Goal: Navigation & Orientation: Find specific page/section

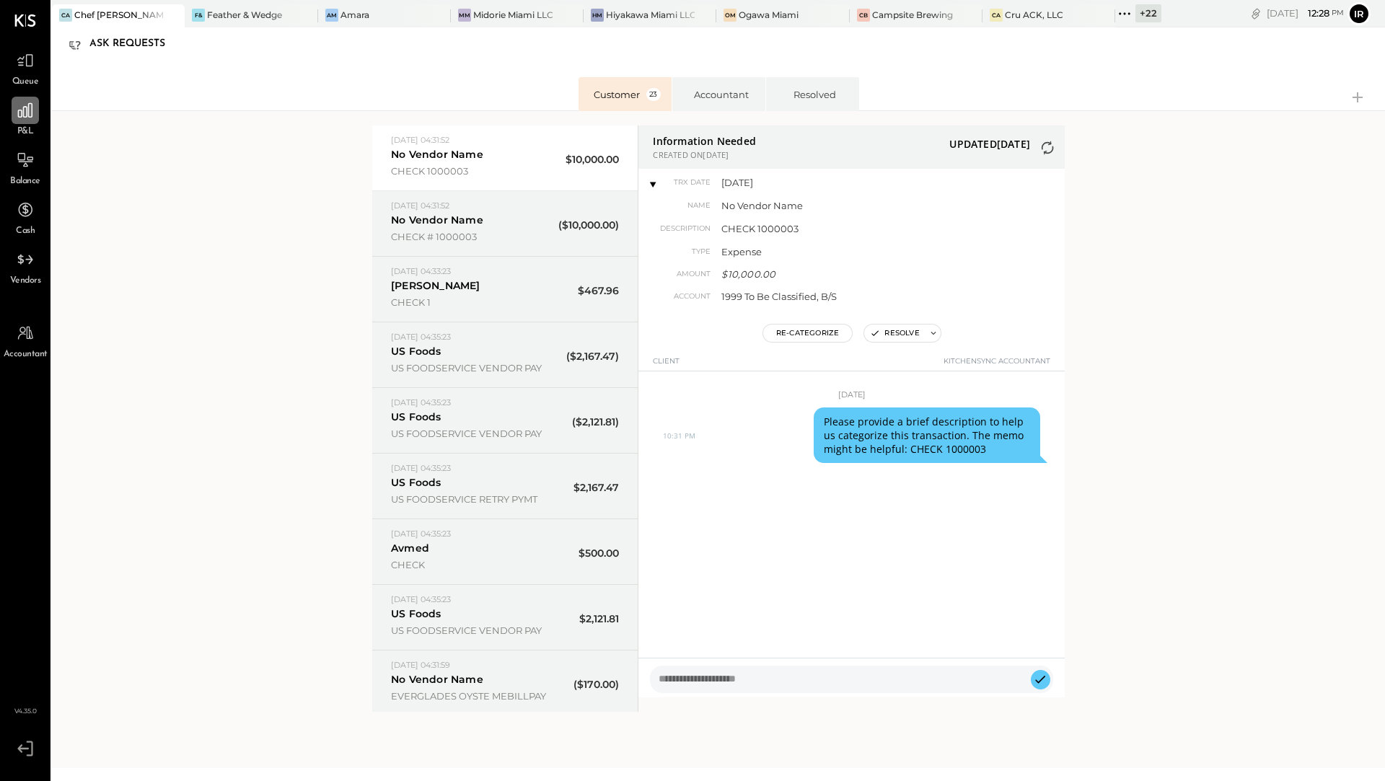
click at [34, 113] on icon at bounding box center [25, 110] width 19 height 19
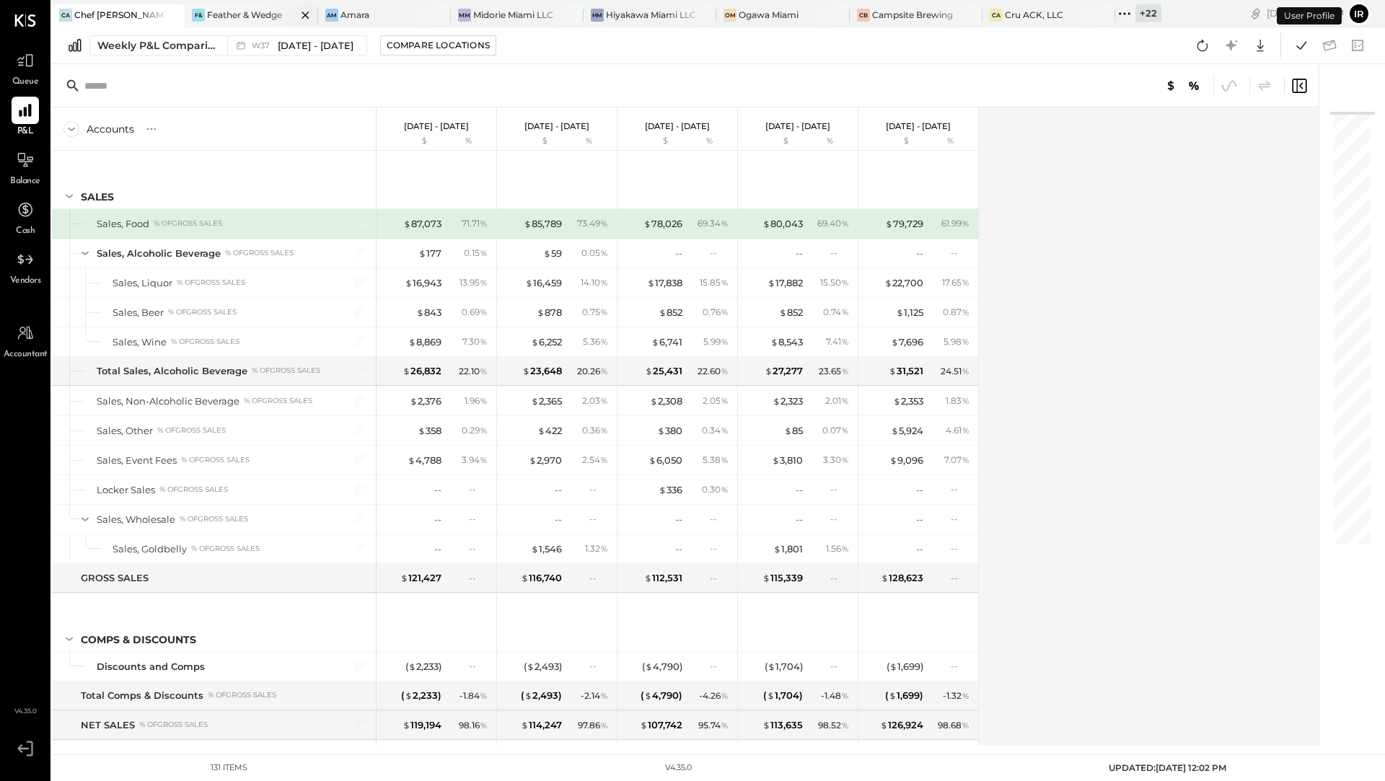
click at [235, 13] on div "Feather & Wedge" at bounding box center [244, 15] width 75 height 12
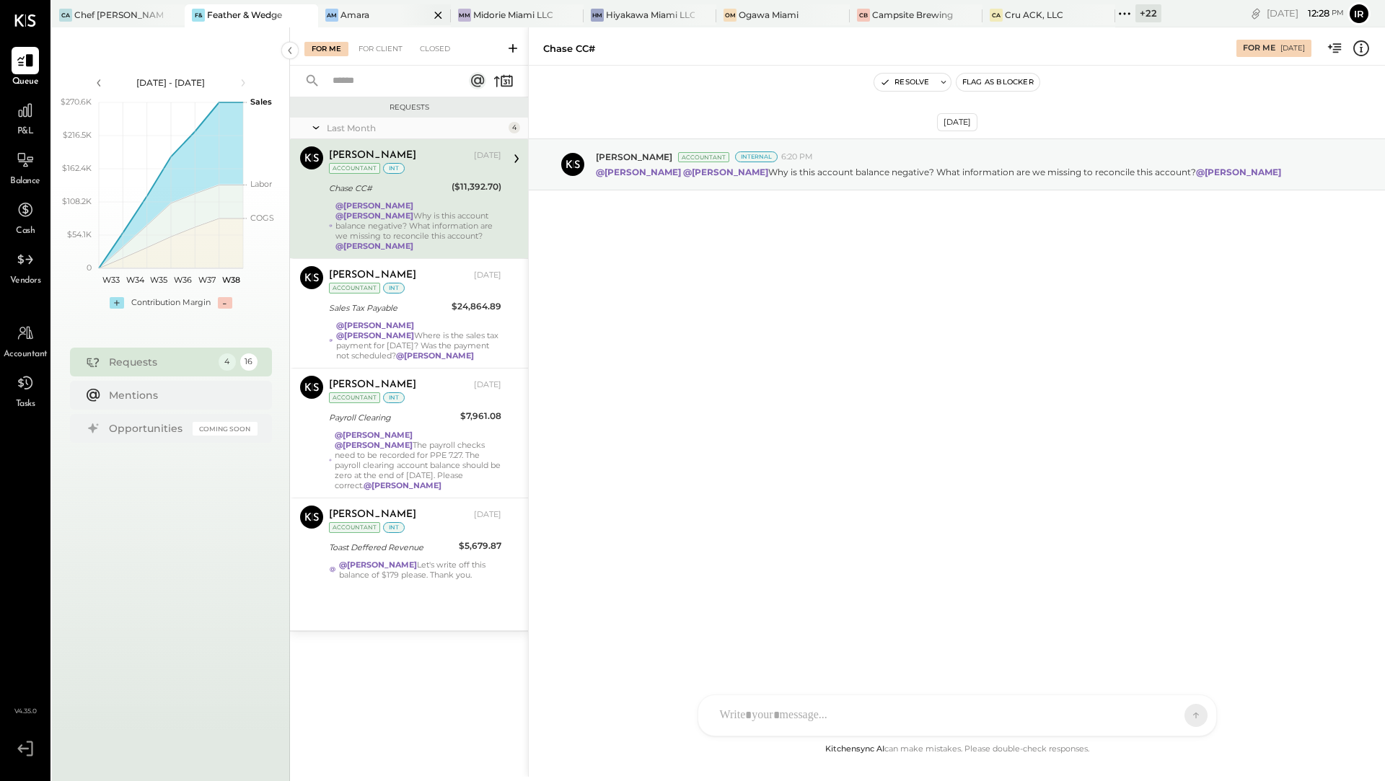
click at [376, 16] on div "Am Amara" at bounding box center [373, 15] width 111 height 13
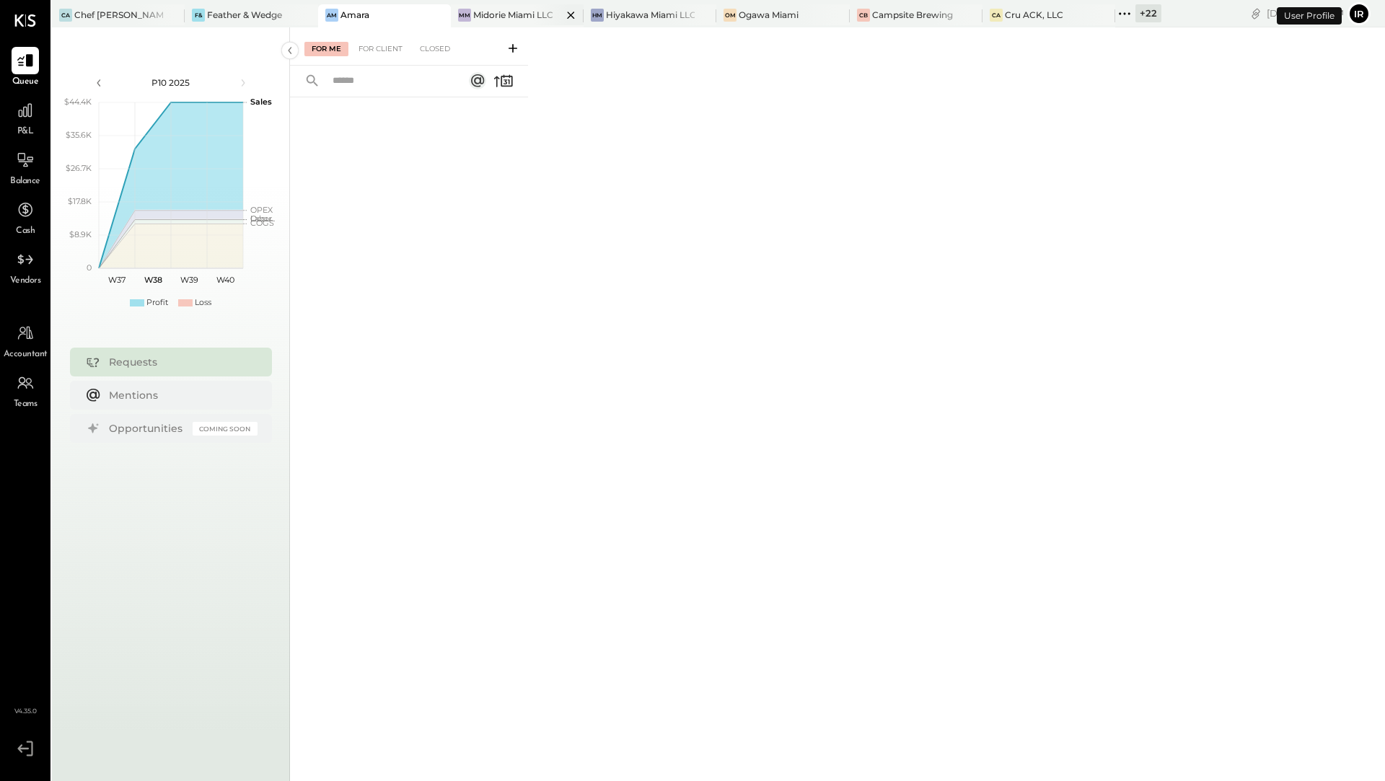
click at [504, 9] on div "Midorie Miami LLC" at bounding box center [513, 15] width 80 height 12
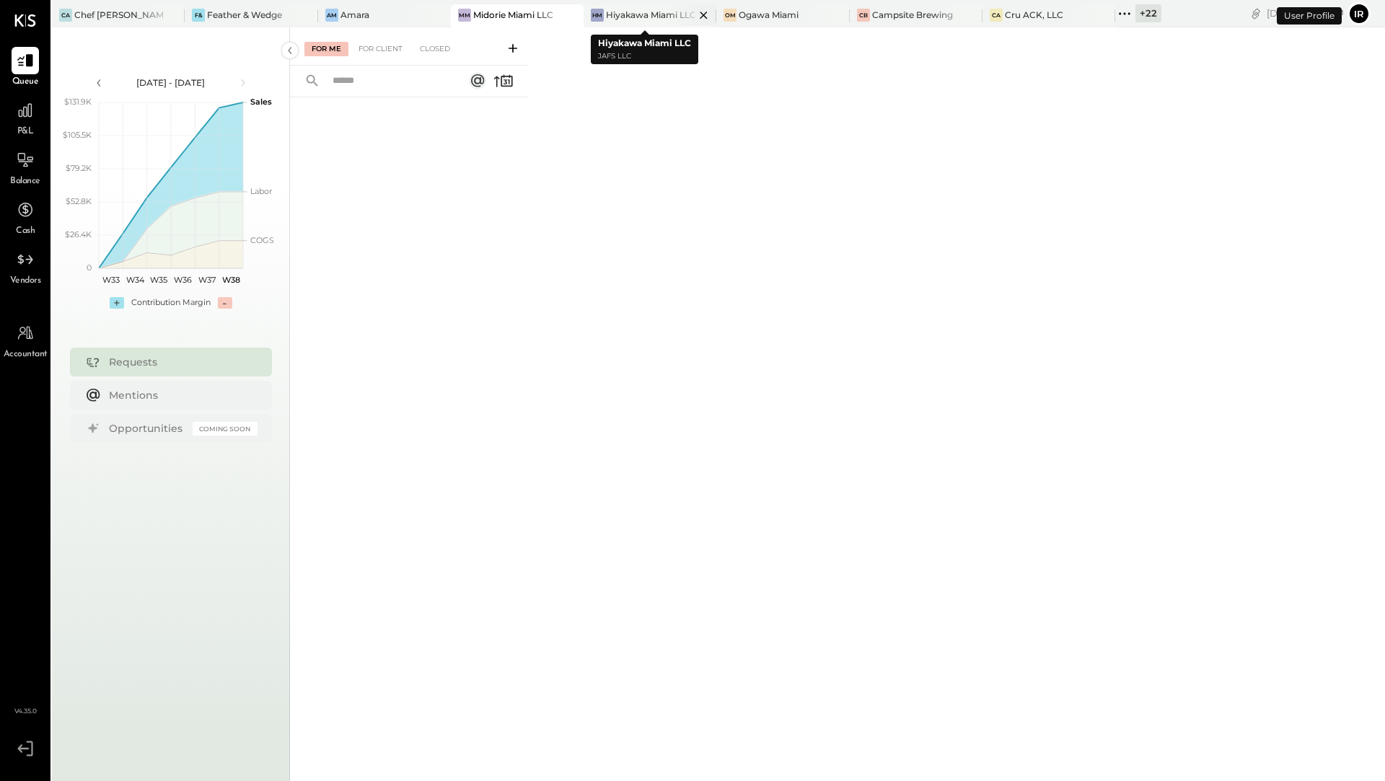
click at [617, 14] on div "Hiyakawa Miami LLC" at bounding box center [650, 15] width 89 height 12
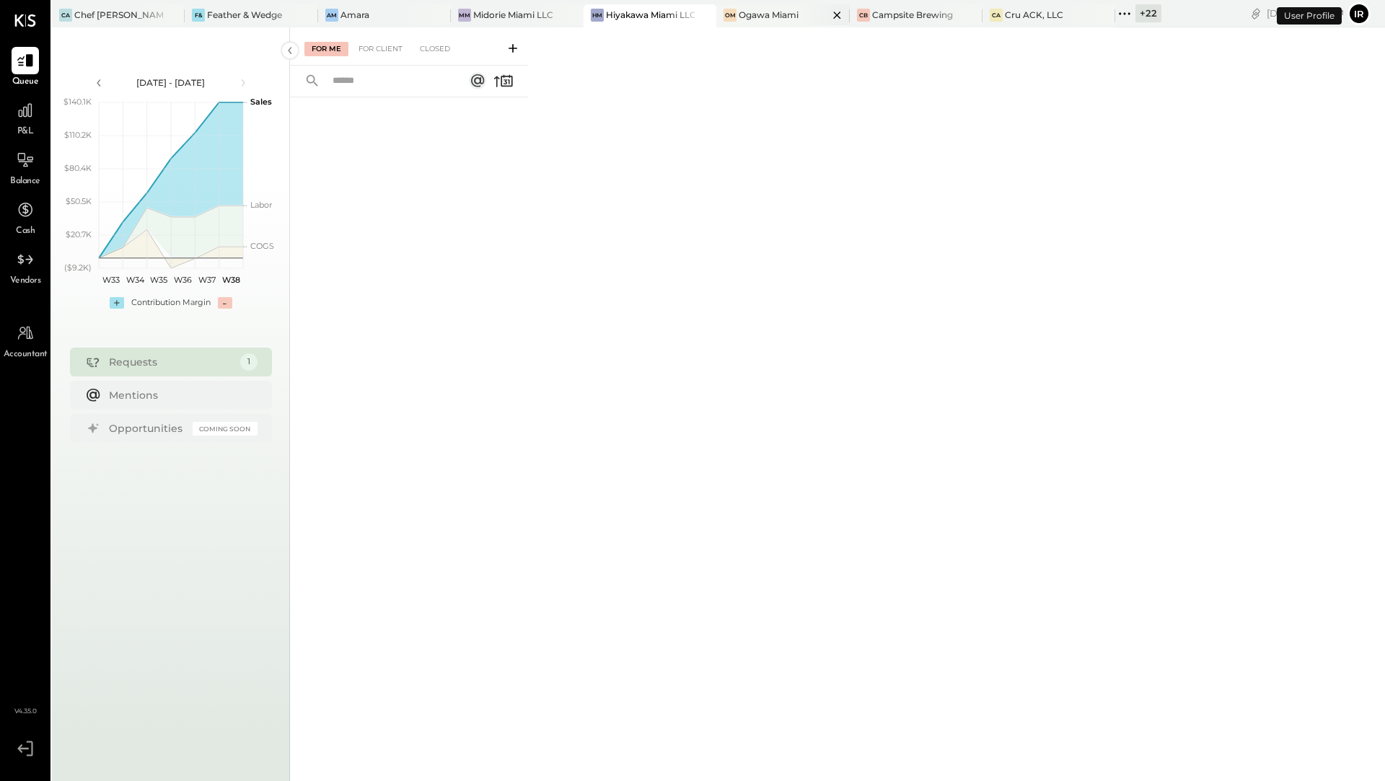
click at [769, 14] on div "Ogawa Miami" at bounding box center [768, 15] width 60 height 12
click at [872, 17] on div "Campsite Brewing" at bounding box center [912, 15] width 81 height 12
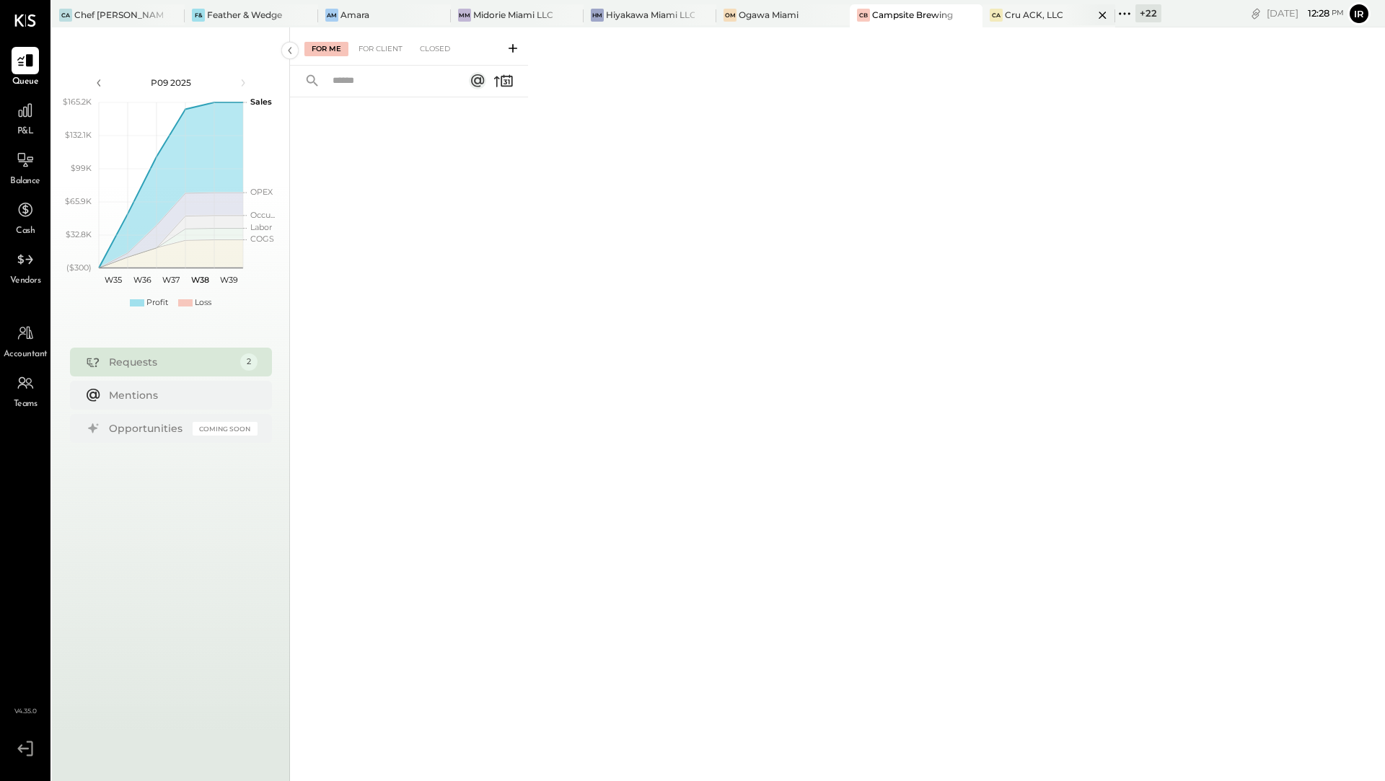
click at [1009, 24] on div "CA Cru ACK, LLC" at bounding box center [1048, 15] width 133 height 23
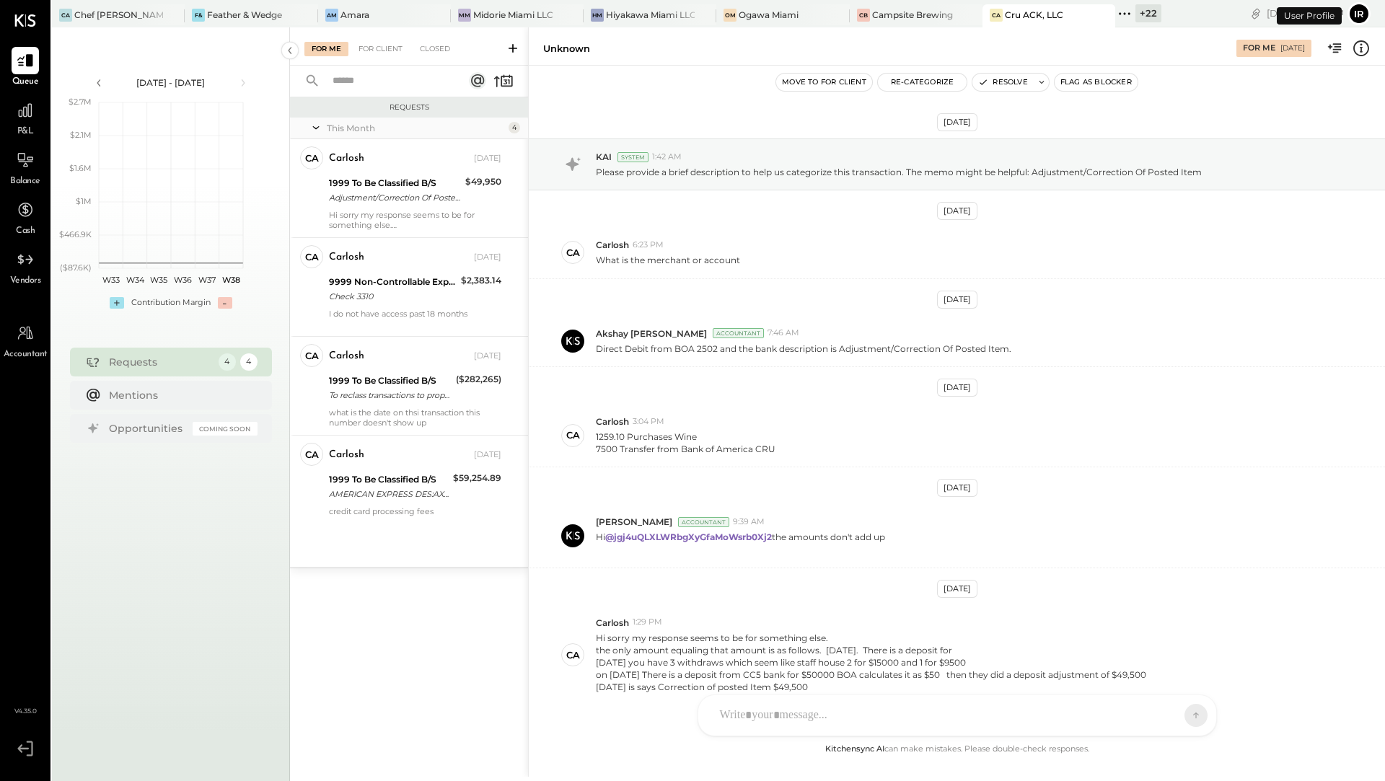
scroll to position [68, 0]
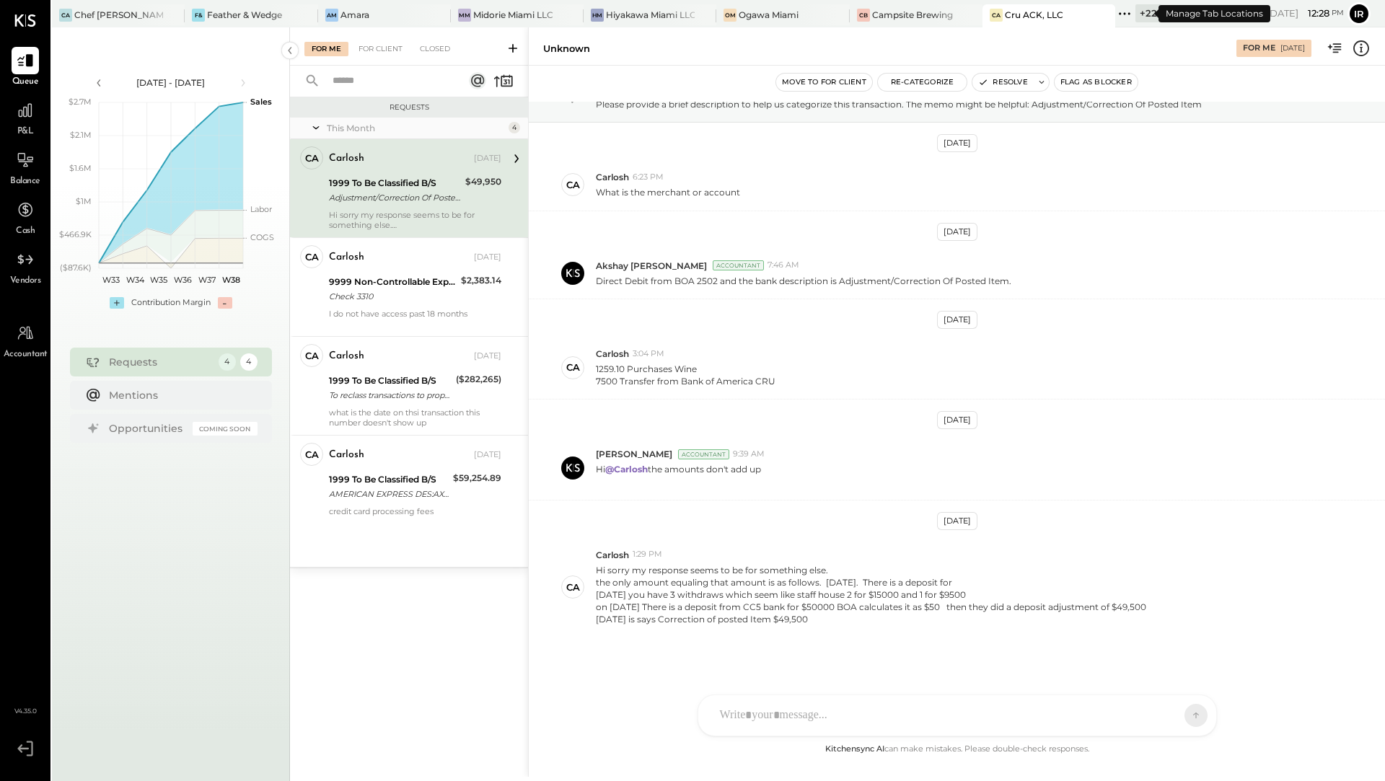
click at [1139, 18] on div "+ 22" at bounding box center [1148, 13] width 26 height 18
